Goal: Information Seeking & Learning: Learn about a topic

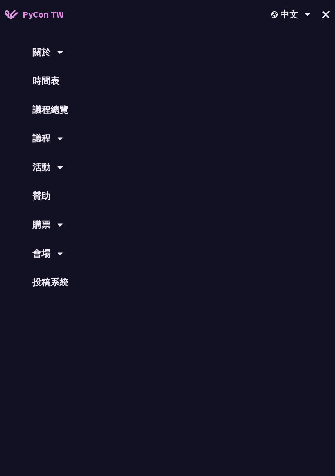
click at [36, 109] on link "議程總覽" at bounding box center [167, 109] width 335 height 29
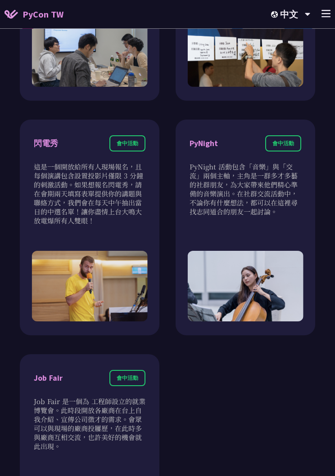
scroll to position [958, 0]
click at [332, 10] on div "PyCon TW 中文 EN 中文 +" at bounding box center [167, 14] width 335 height 29
click at [329, 13] on icon at bounding box center [325, 14] width 9 height 8
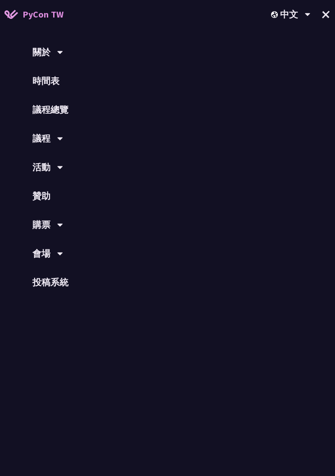
click at [31, 142] on div "議程" at bounding box center [167, 138] width 335 height 29
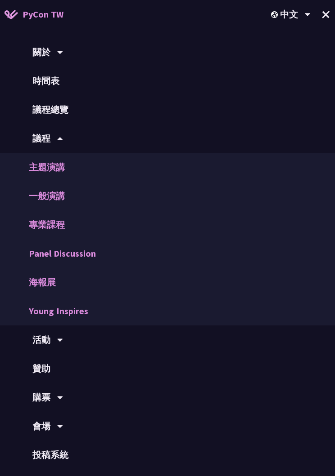
click at [28, 195] on link "一般演講" at bounding box center [167, 196] width 335 height 29
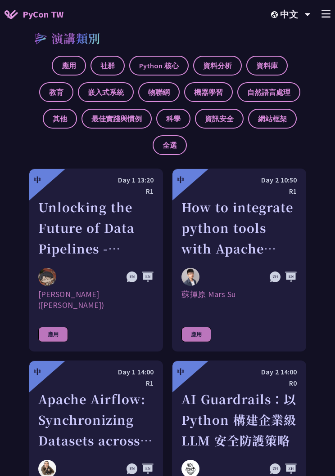
scroll to position [338, 0]
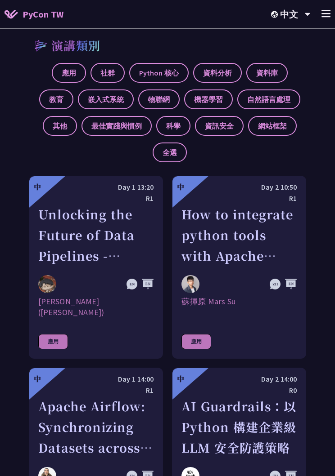
click at [329, 13] on icon at bounding box center [325, 14] width 9 height 8
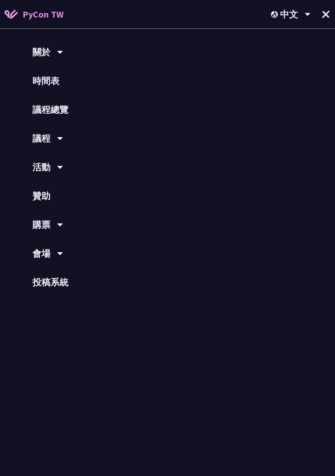
scroll to position [338, 0]
click at [60, 137] on icon at bounding box center [60, 138] width 6 height 9
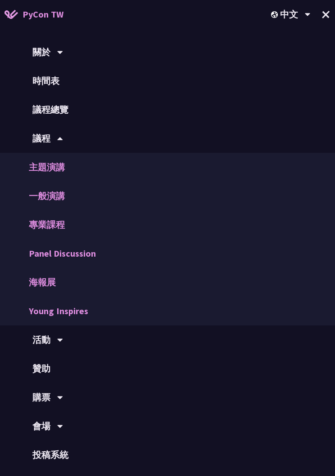
click at [34, 198] on link "一般演講" at bounding box center [167, 196] width 335 height 29
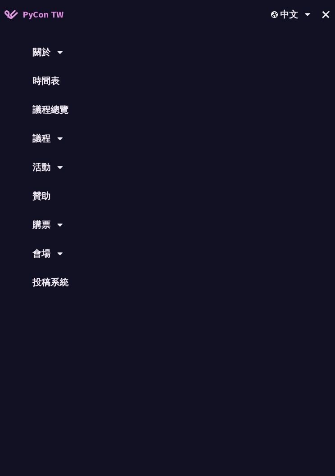
click at [70, 112] on link "議程總覽" at bounding box center [167, 109] width 335 height 29
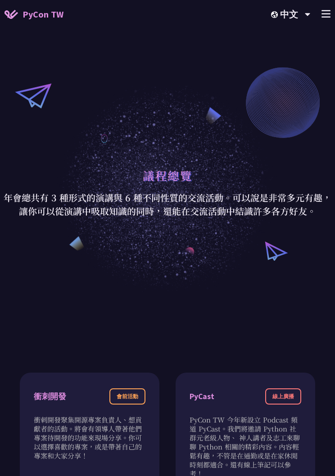
click at [322, 18] on div "+" at bounding box center [325, 14] width 9 height 13
click at [330, 16] on icon at bounding box center [325, 14] width 9 height 8
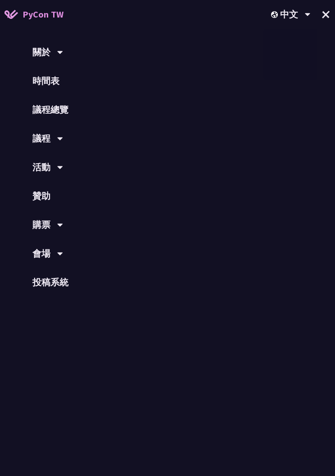
click at [330, 16] on button "+" at bounding box center [325, 14] width 23 height 23
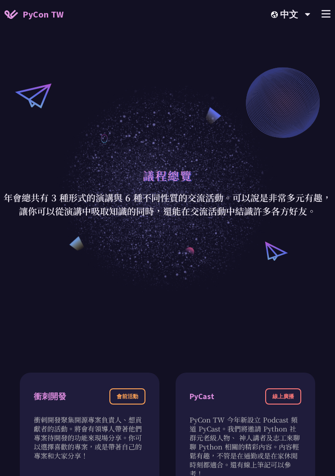
click at [328, 11] on line at bounding box center [326, 11] width 8 height 0
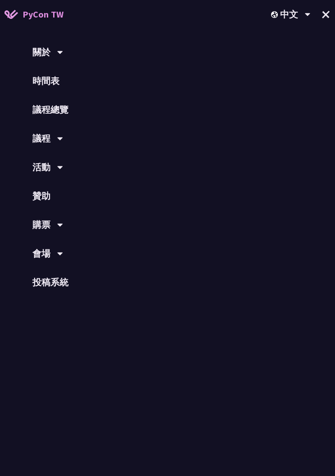
click at [53, 90] on link "時間表" at bounding box center [167, 81] width 335 height 29
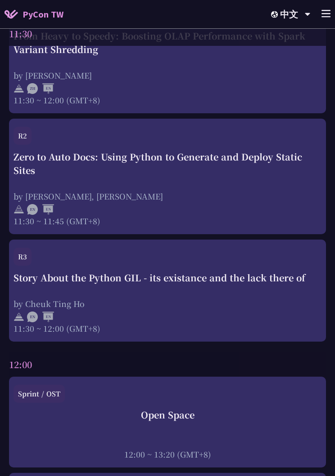
scroll to position [1536, 0]
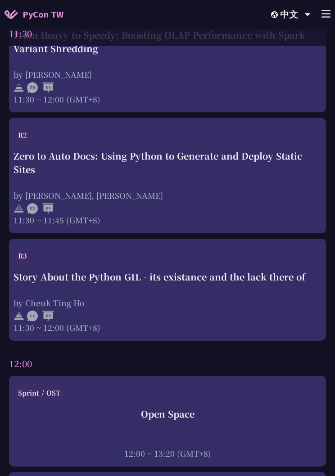
click at [22, 208] on img at bounding box center [18, 208] width 11 height 11
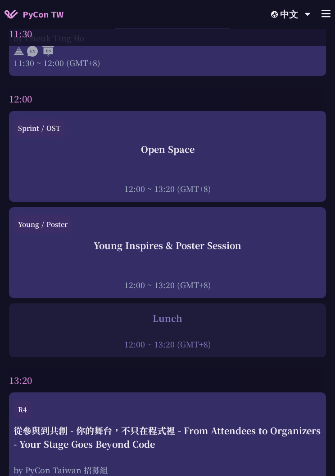
scroll to position [1802, 0]
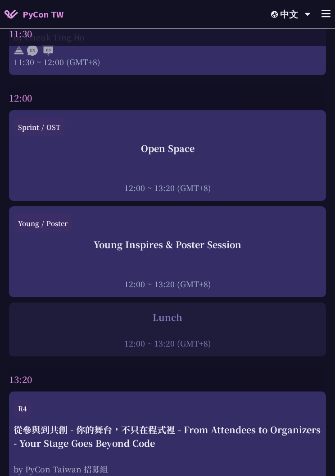
click at [17, 183] on div at bounding box center [167, 175] width 308 height 13
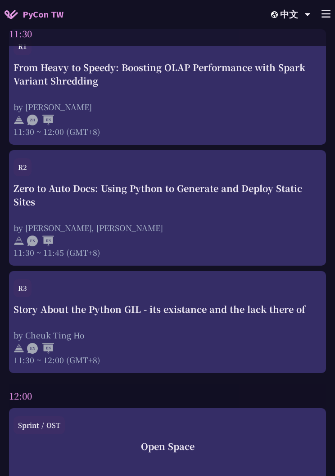
scroll to position [1802, 0]
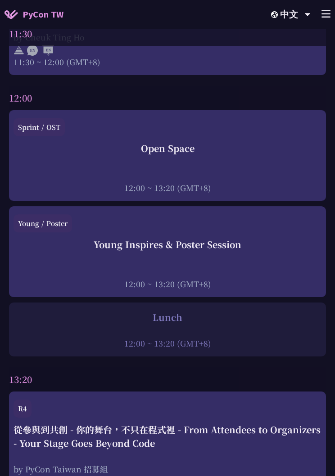
click at [18, 251] on div "Young Inspires & Poster Session" at bounding box center [167, 244] width 308 height 13
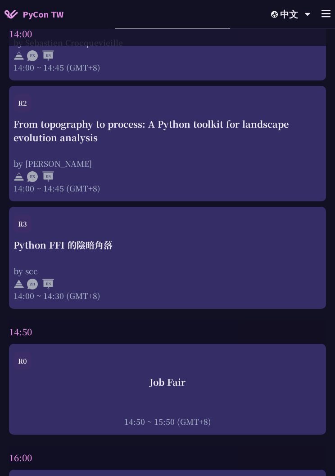
scroll to position [2974, 0]
click at [10, 253] on div "R3 Python FFI 的陰暗角落 by scc 14:00 ~ 14:30 (GMT+8)" at bounding box center [167, 258] width 317 height 102
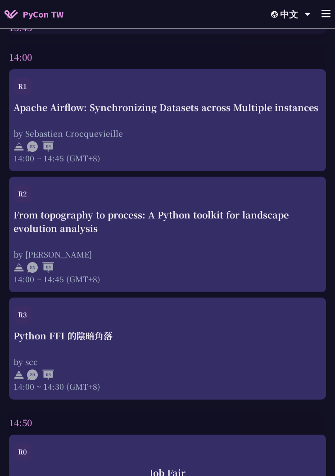
scroll to position [2867, 0]
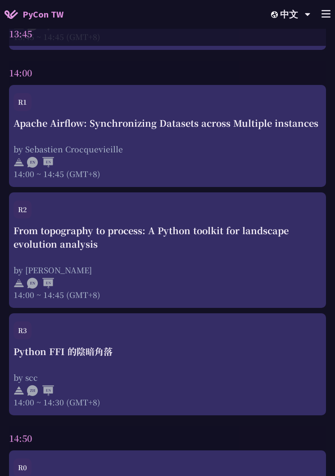
click at [24, 235] on div "From topography to process: A Python toolkit for landscape evolution analysis" at bounding box center [167, 237] width 308 height 27
click at [42, 247] on div "From topography to process: A Python toolkit for landscape evolution analysis" at bounding box center [167, 237] width 308 height 27
click at [33, 148] on div "Apache Airflow: Synchronizing Datasets across Multiple instances by [PERSON_NAM…" at bounding box center [167, 148] width 308 height 63
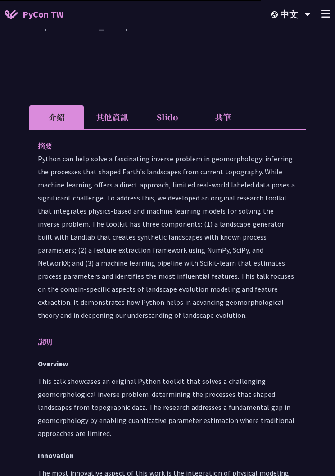
scroll to position [361, 0]
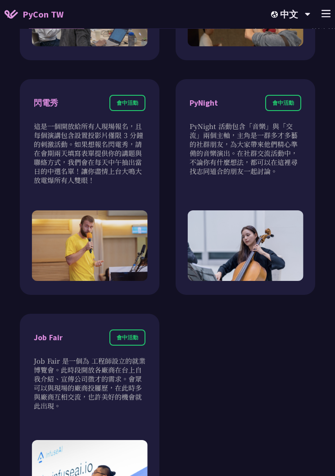
scroll to position [999, 0]
